Goal: Navigation & Orientation: Find specific page/section

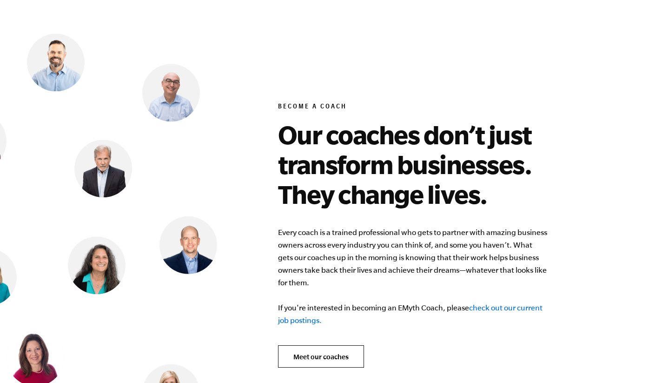
scroll to position [3516, 0]
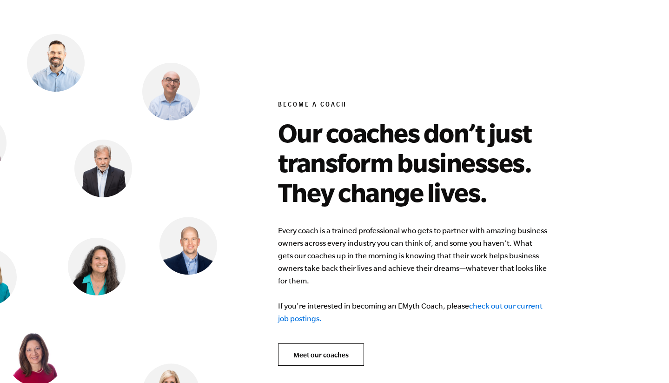
click at [494, 301] on link "check out our current job postings." at bounding box center [410, 311] width 265 height 21
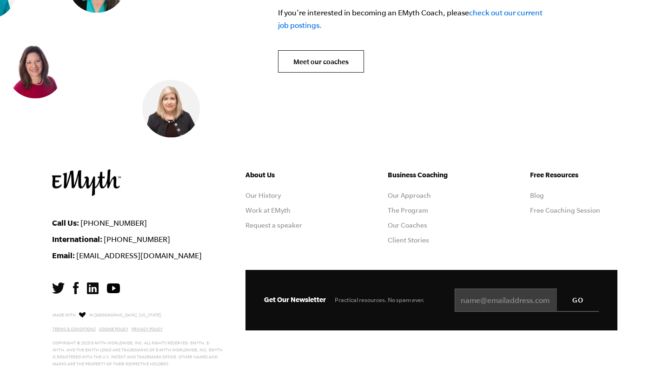
scroll to position [3811, 0]
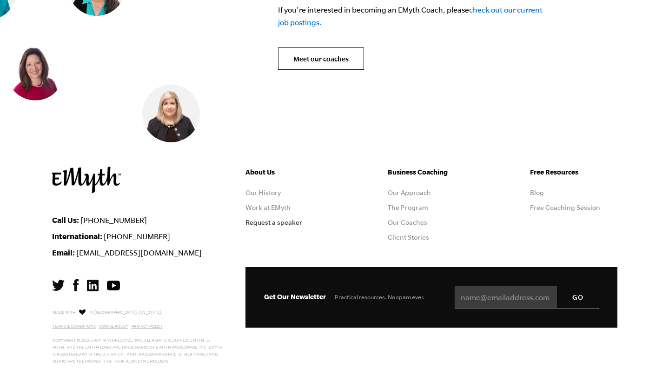
click at [284, 219] on link "Request a speaker" at bounding box center [274, 222] width 57 height 7
click at [406, 204] on link "The Program" at bounding box center [408, 207] width 40 height 7
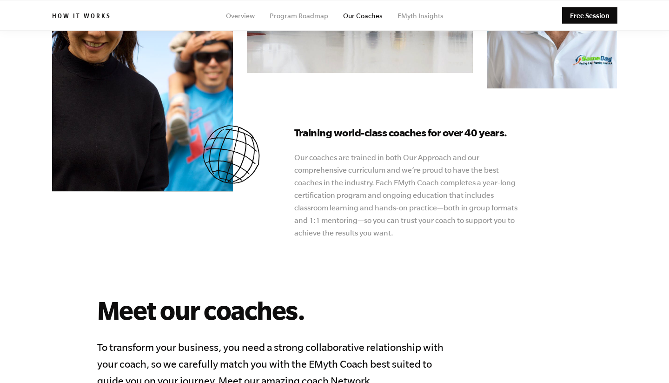
scroll to position [425, 0]
